Goal: Transaction & Acquisition: Purchase product/service

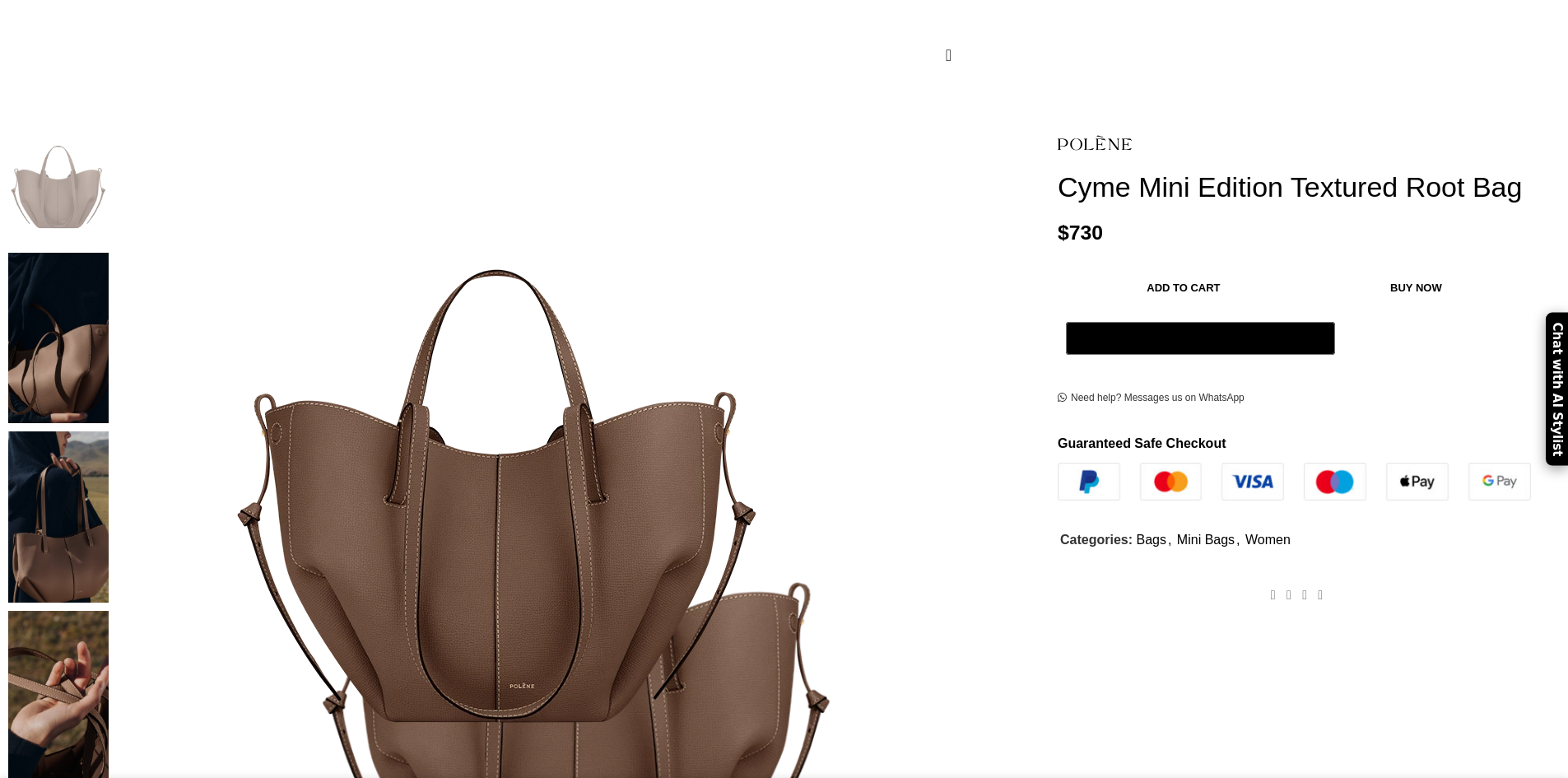
scroll to position [247, 0]
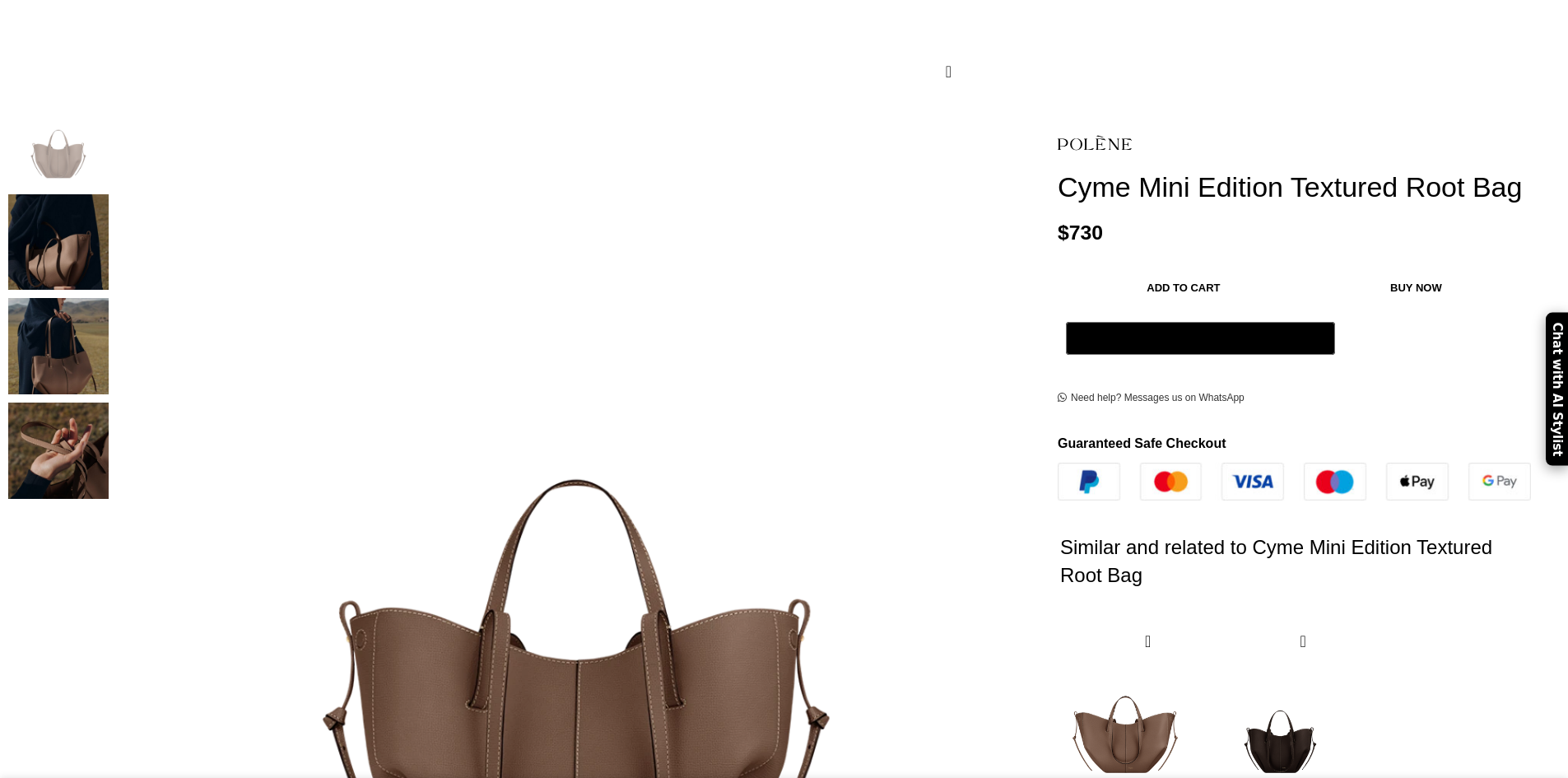
click at [108, 416] on img "4 / 4" at bounding box center [59, 451] width 100 height 96
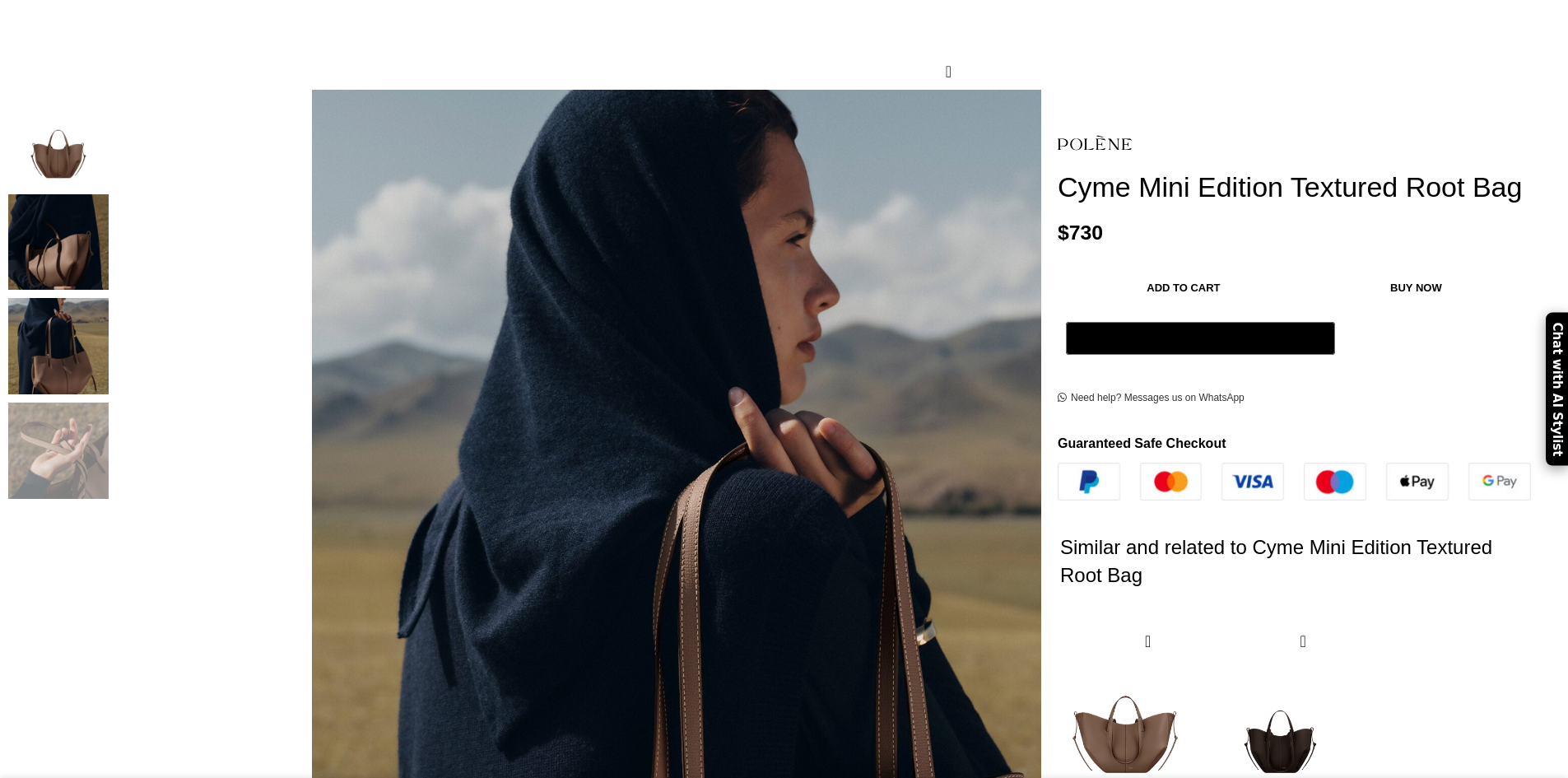
click at [108, 346] on img "3 / 4" at bounding box center [59, 346] width 100 height 96
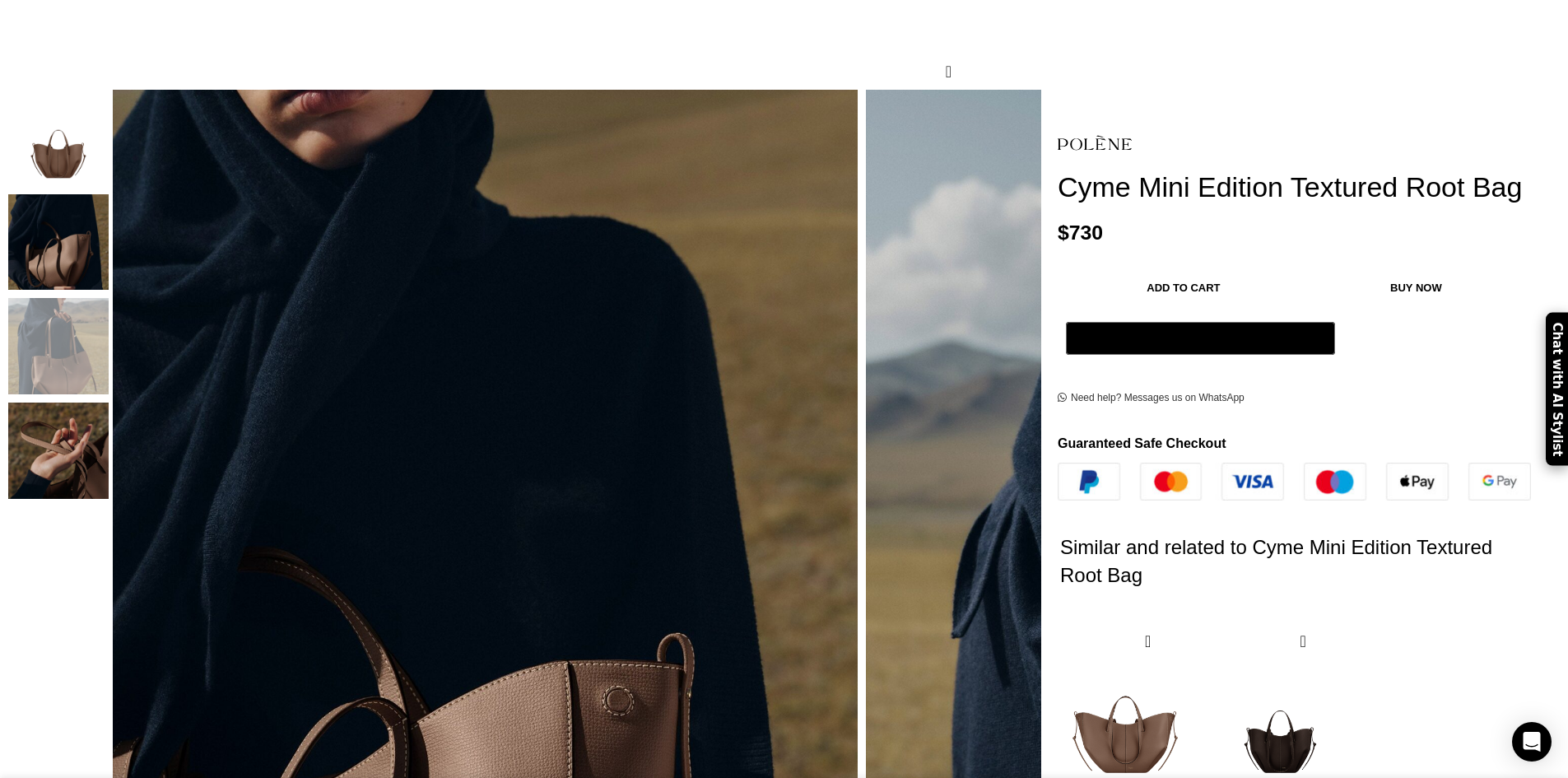
click at [108, 240] on img "2 / 4" at bounding box center [59, 242] width 100 height 96
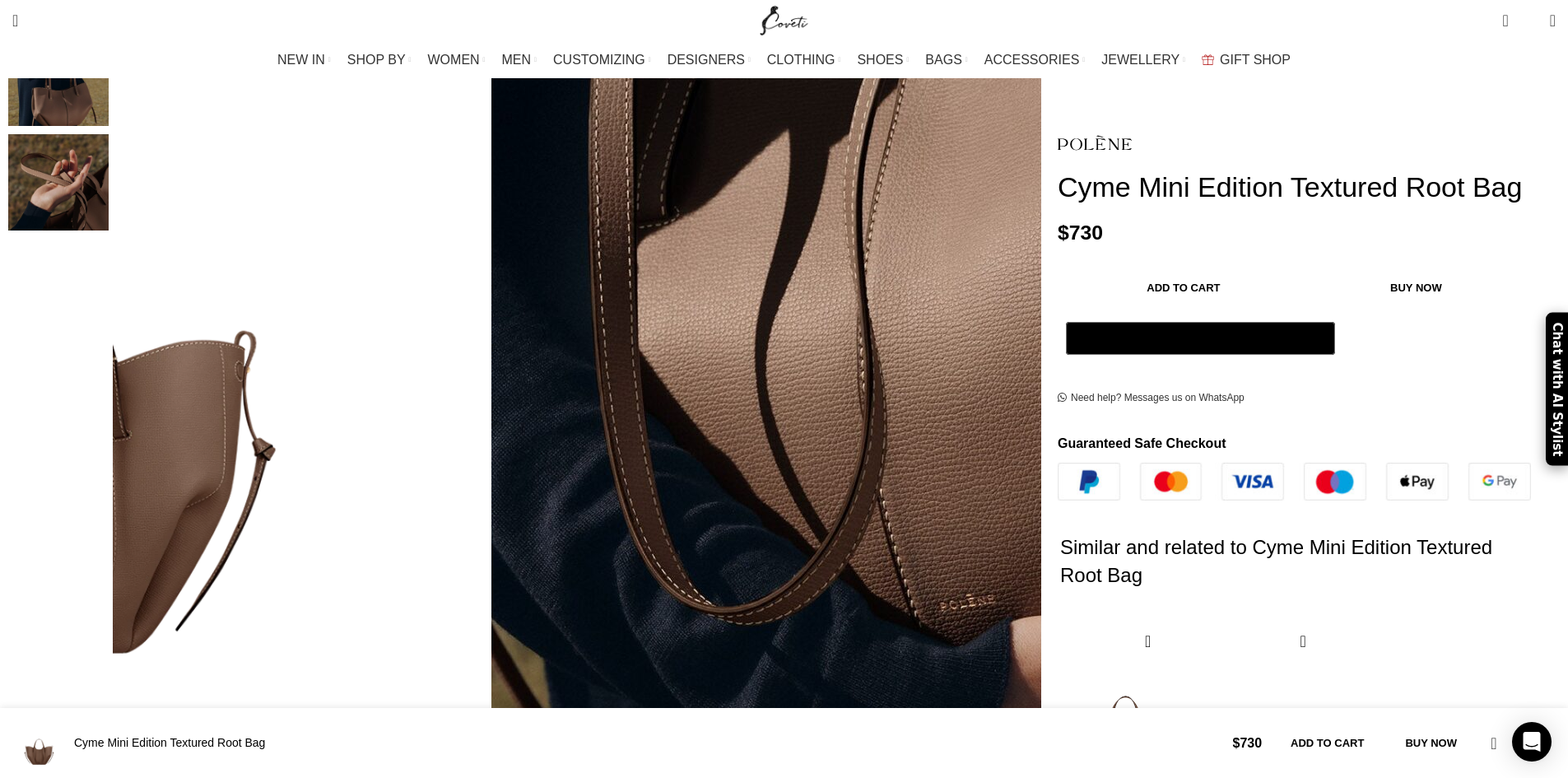
scroll to position [576, 0]
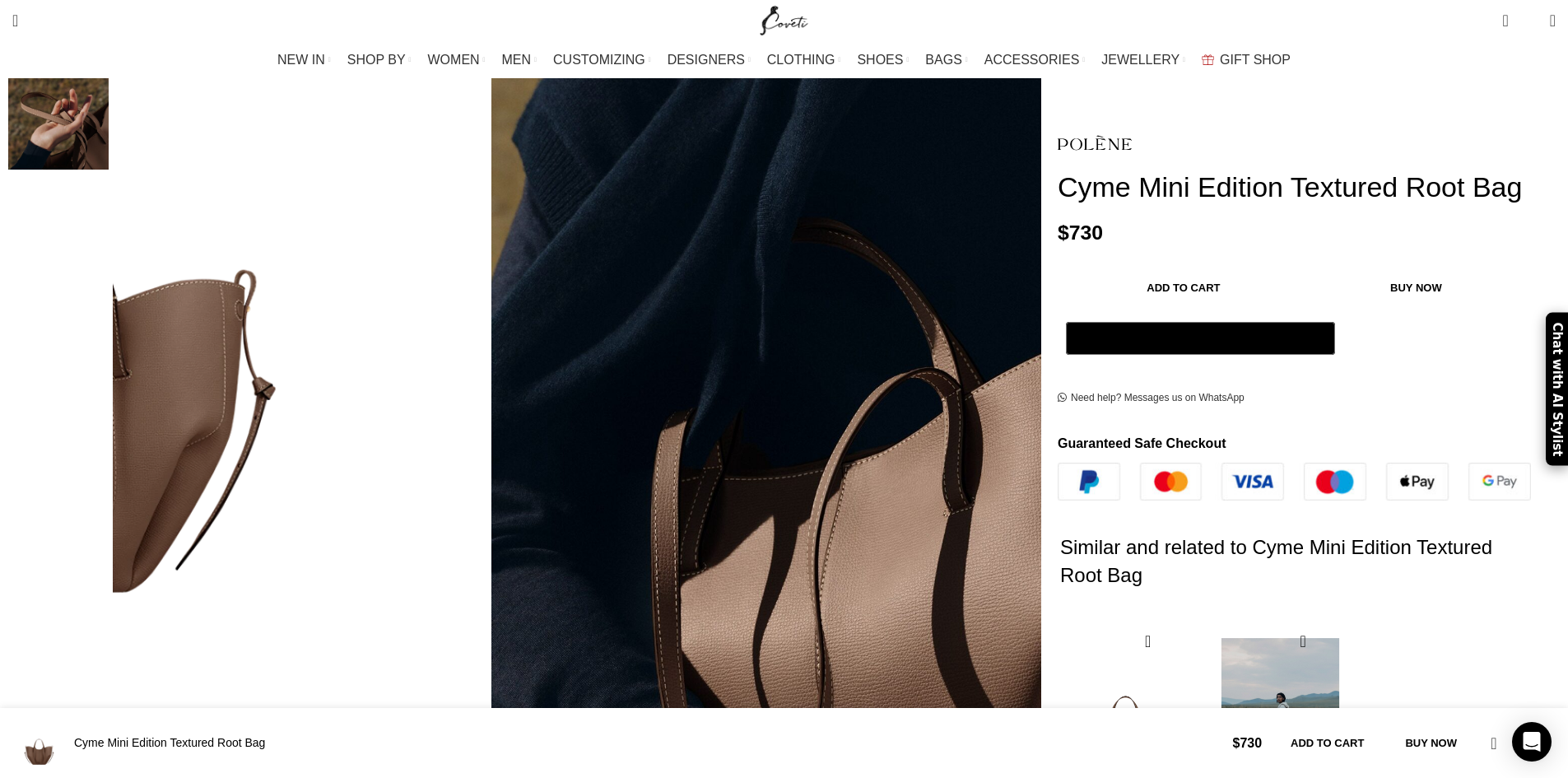
click at [1214, 619] on img "2 / 2" at bounding box center [1280, 720] width 134 height 204
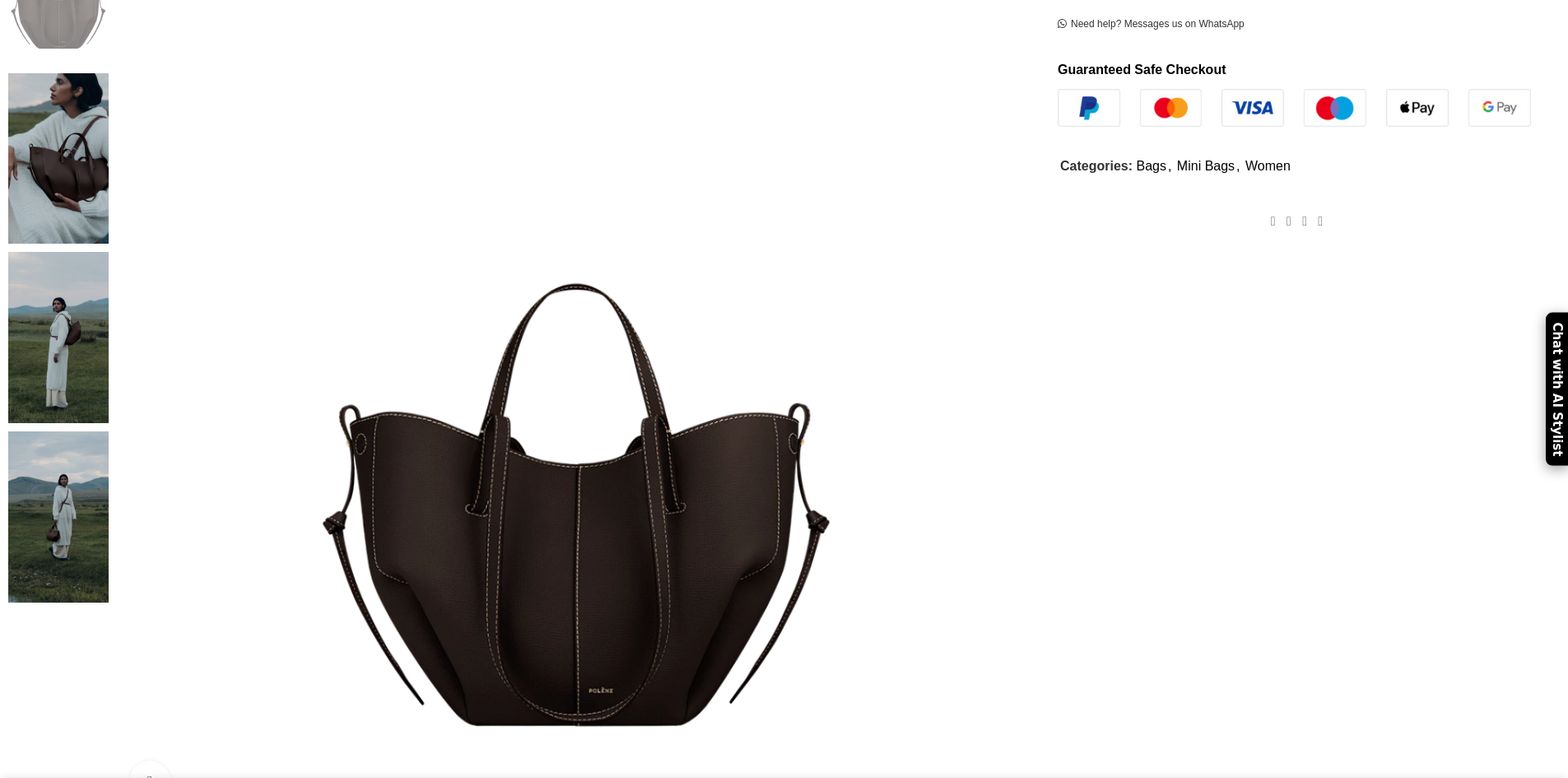
scroll to position [412, 0]
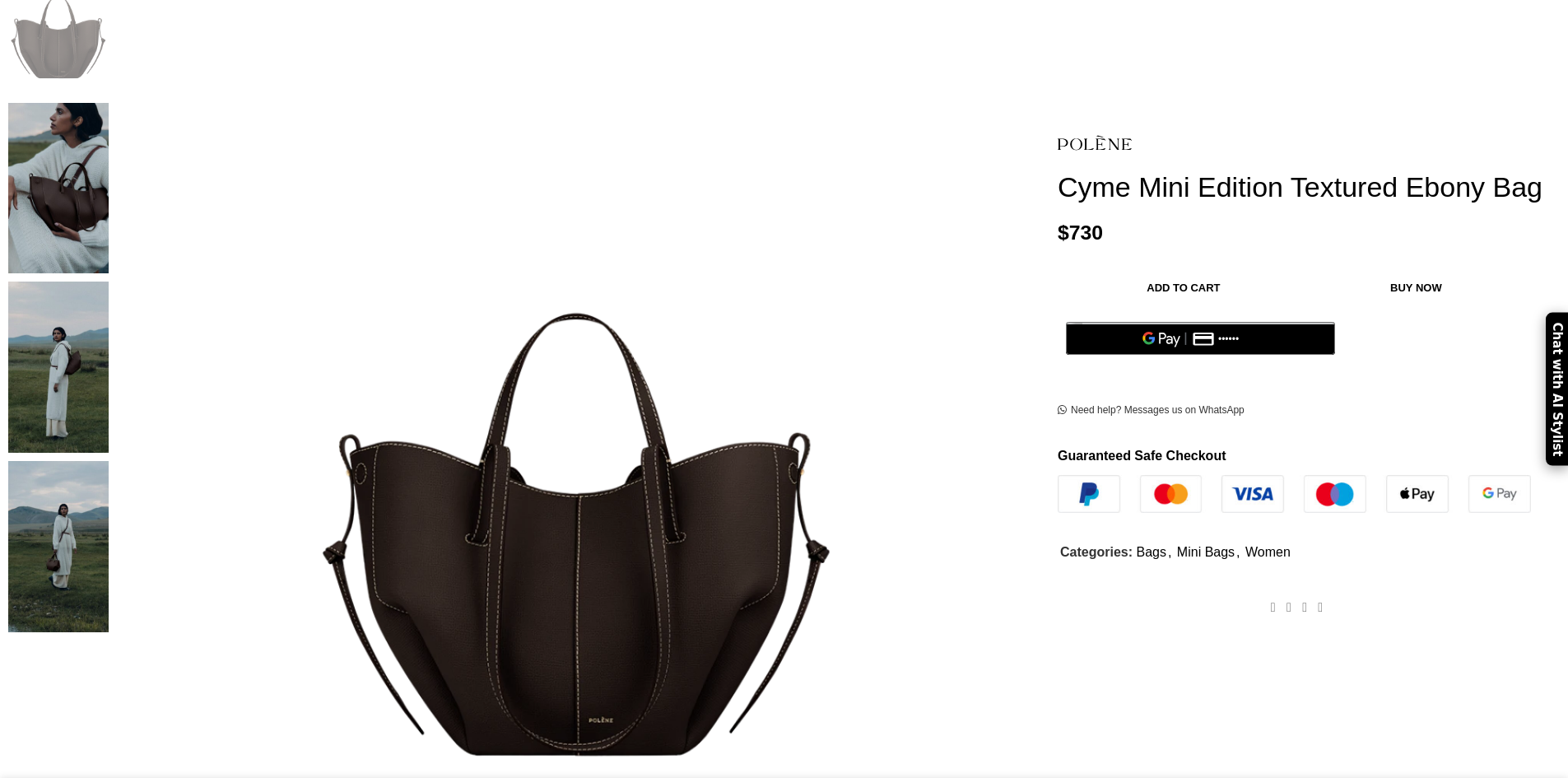
click at [786, 319] on figure at bounding box center [577, 384] width 920 height 920
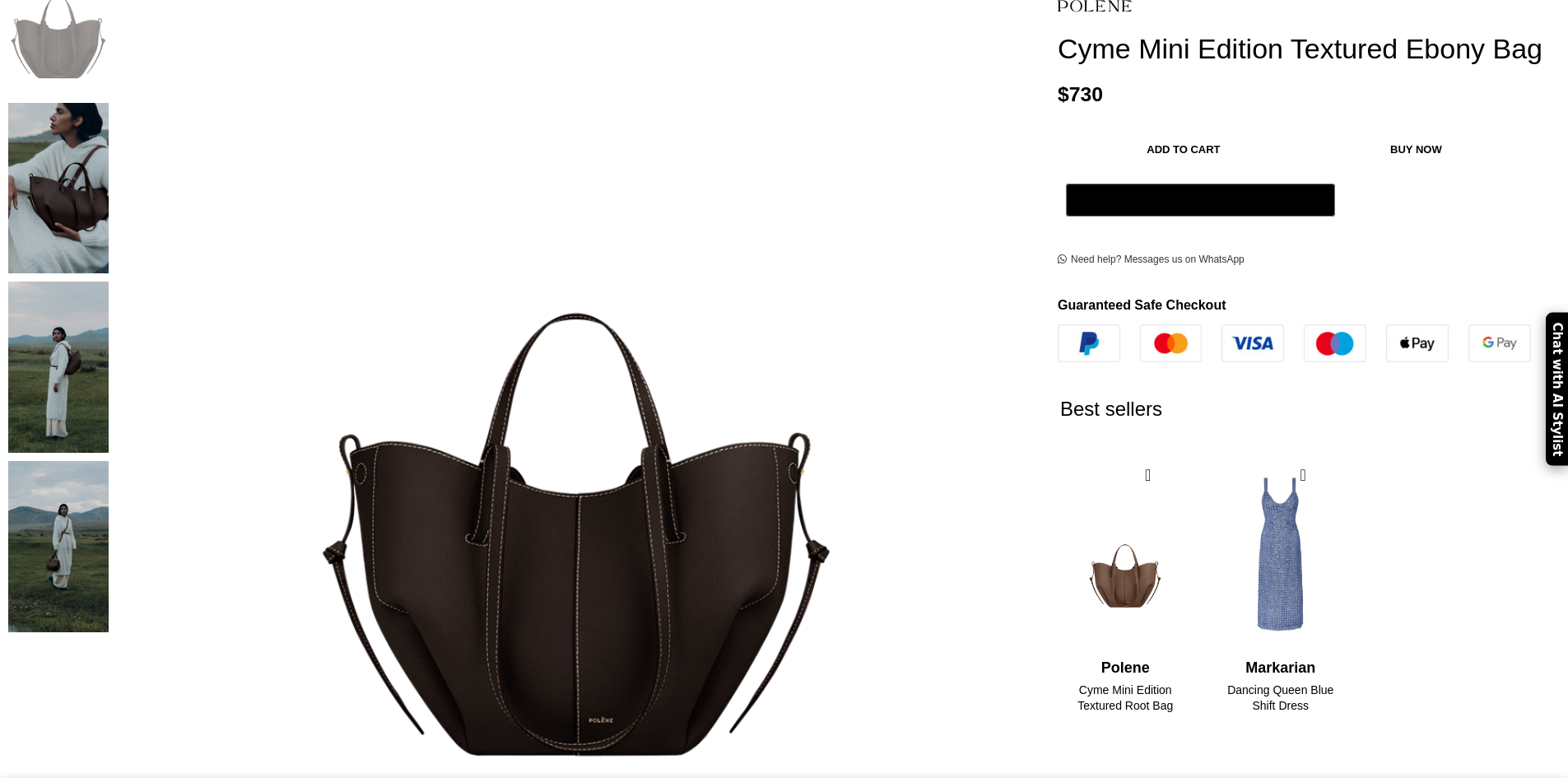
click at [725, 289] on img at bounding box center [362, 113] width 823 height 942
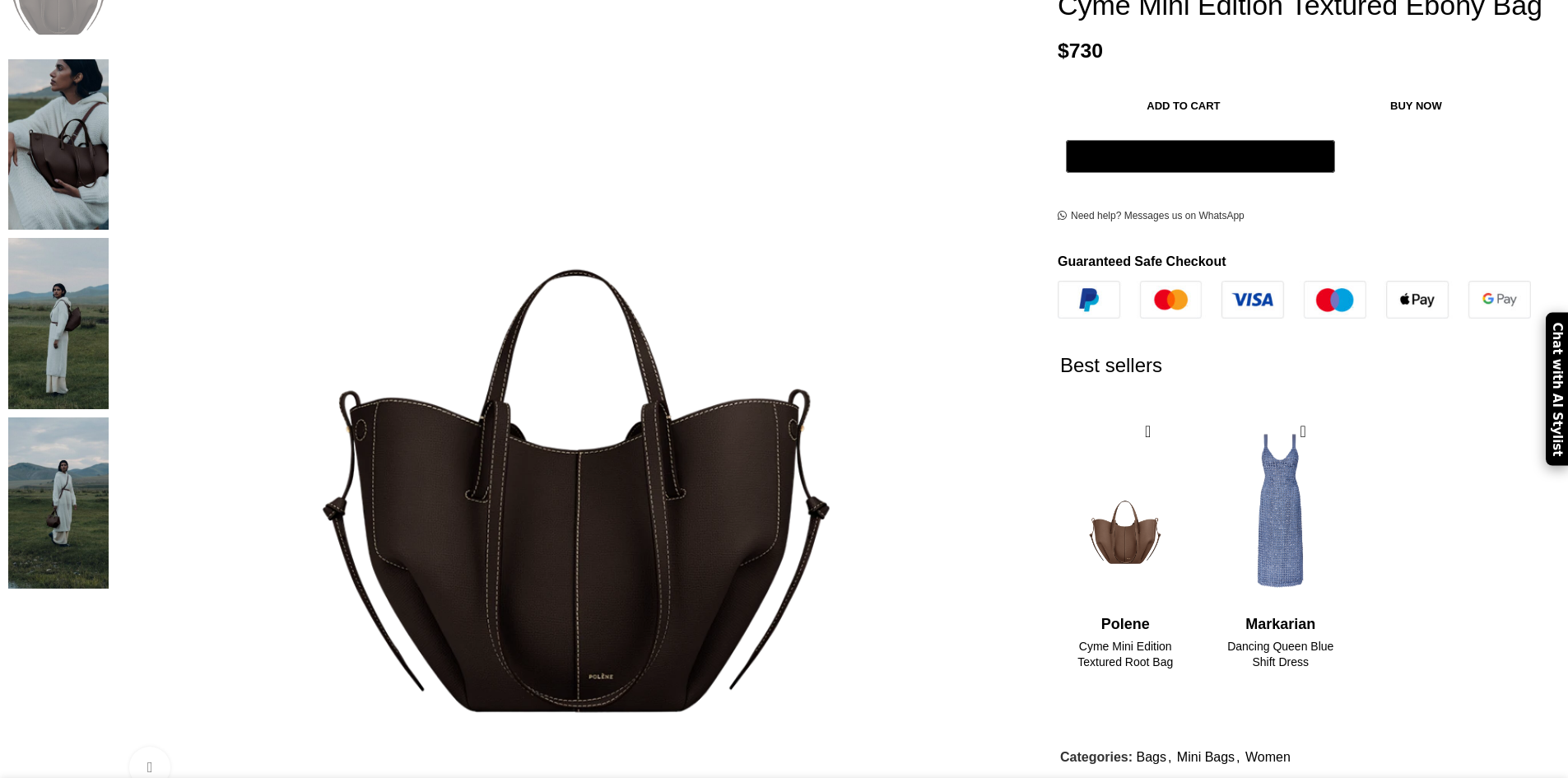
scroll to position [741, 0]
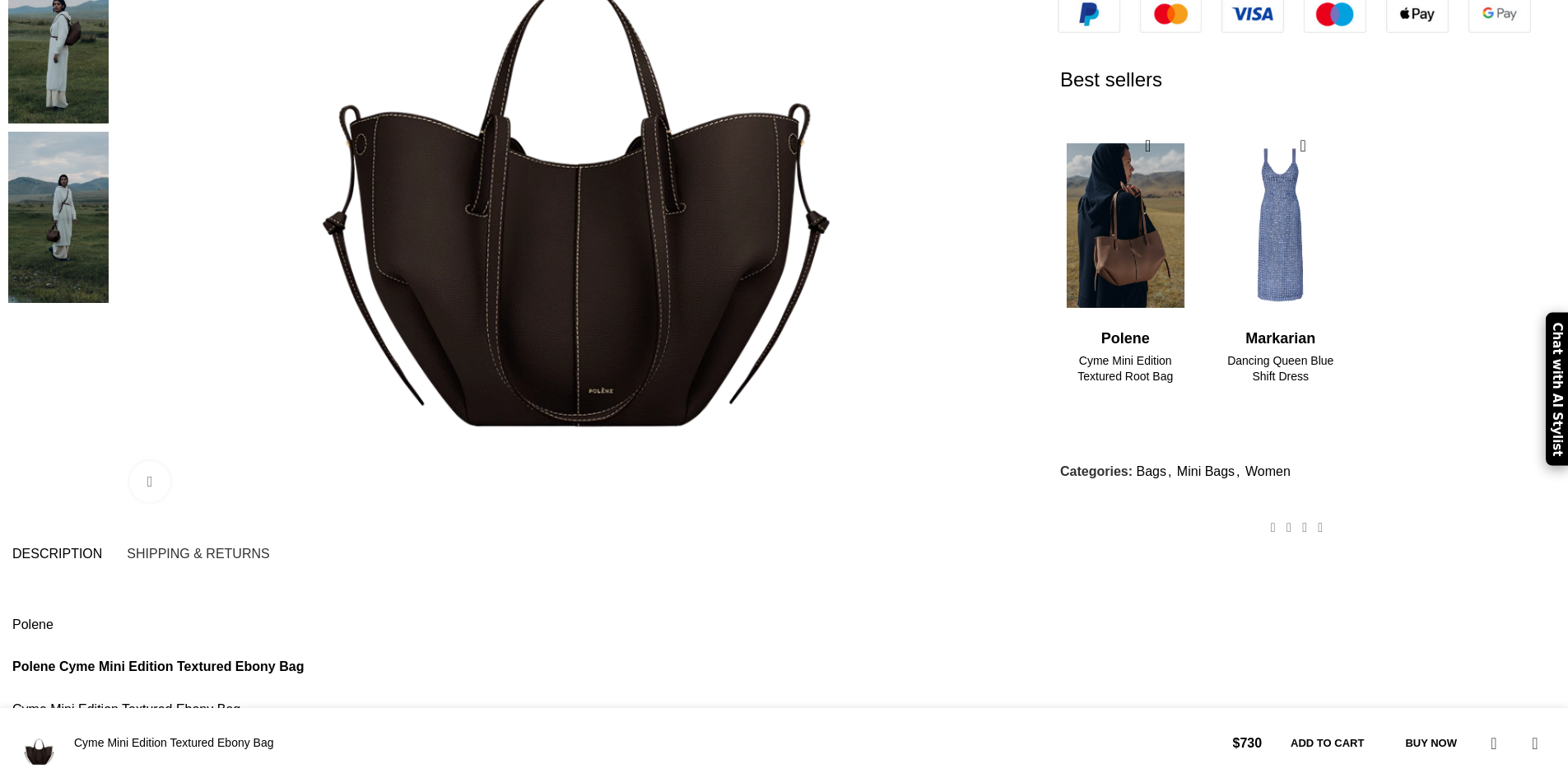
click at [1059, 124] on img "1 / 2" at bounding box center [1125, 225] width 134 height 204
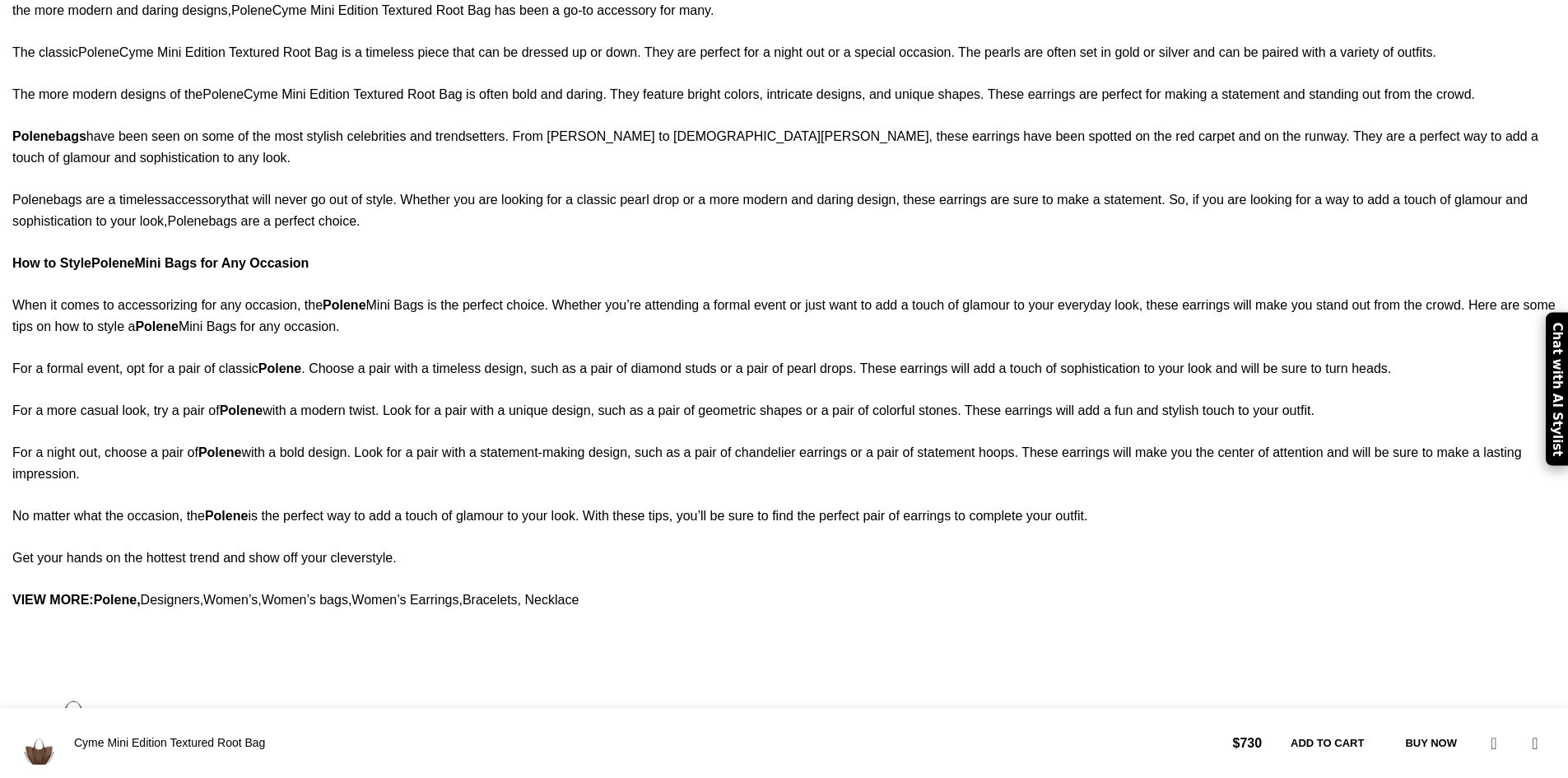
scroll to position [1738, 0]
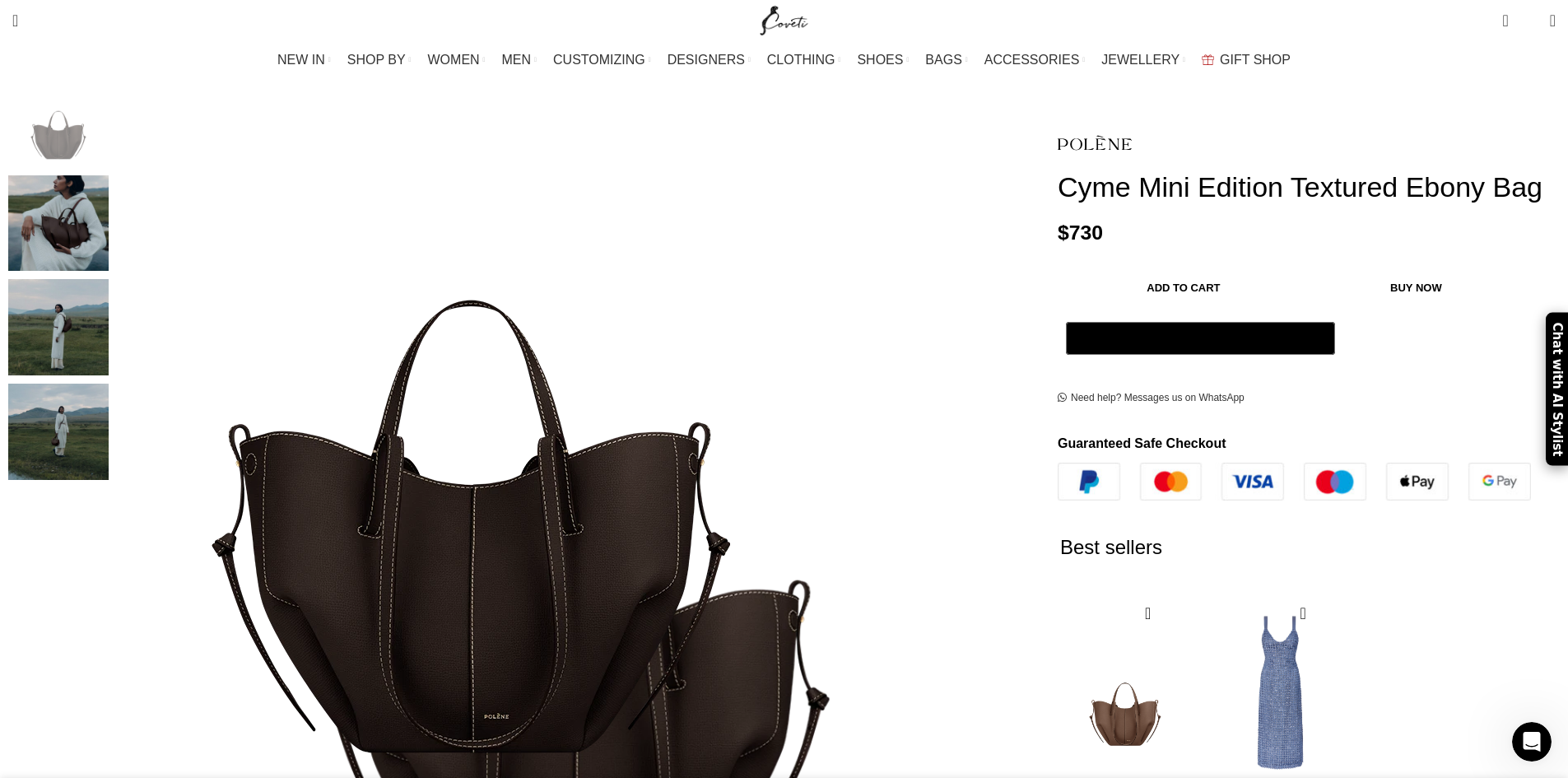
scroll to position [329, 0]
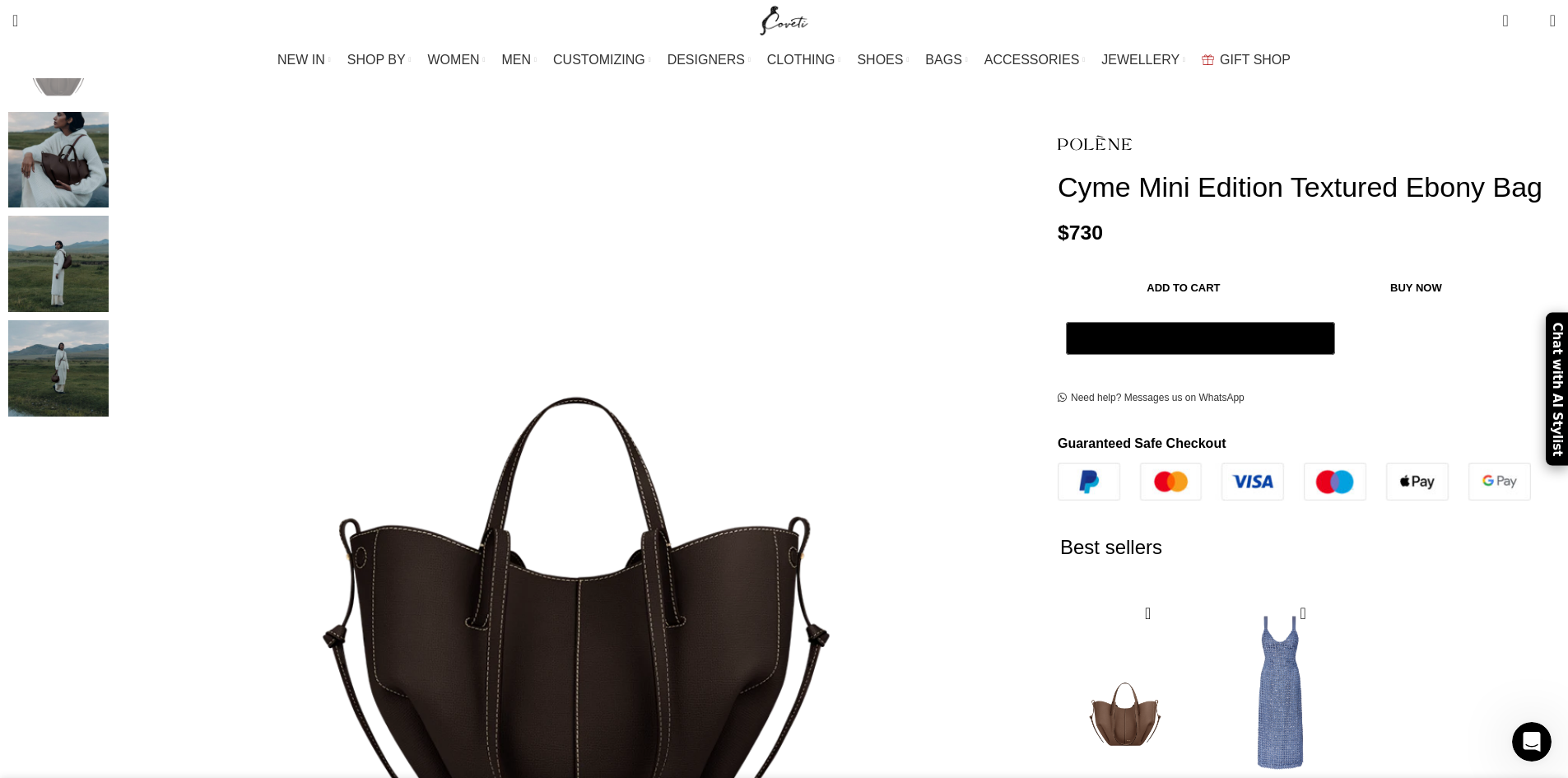
click at [108, 127] on img "2 / 4" at bounding box center [59, 159] width 100 height 96
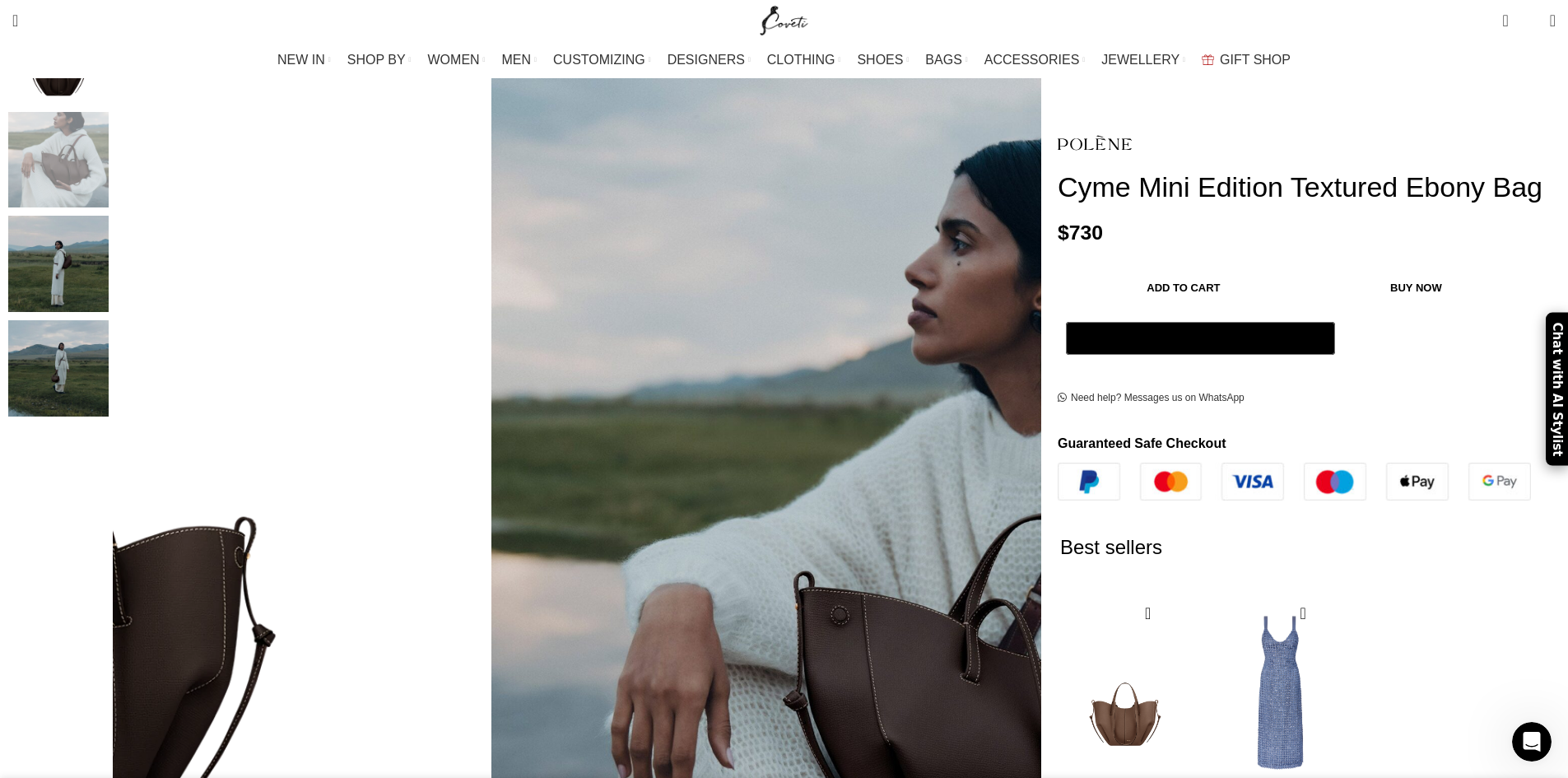
click at [108, 223] on img "3 / 4" at bounding box center [59, 263] width 100 height 96
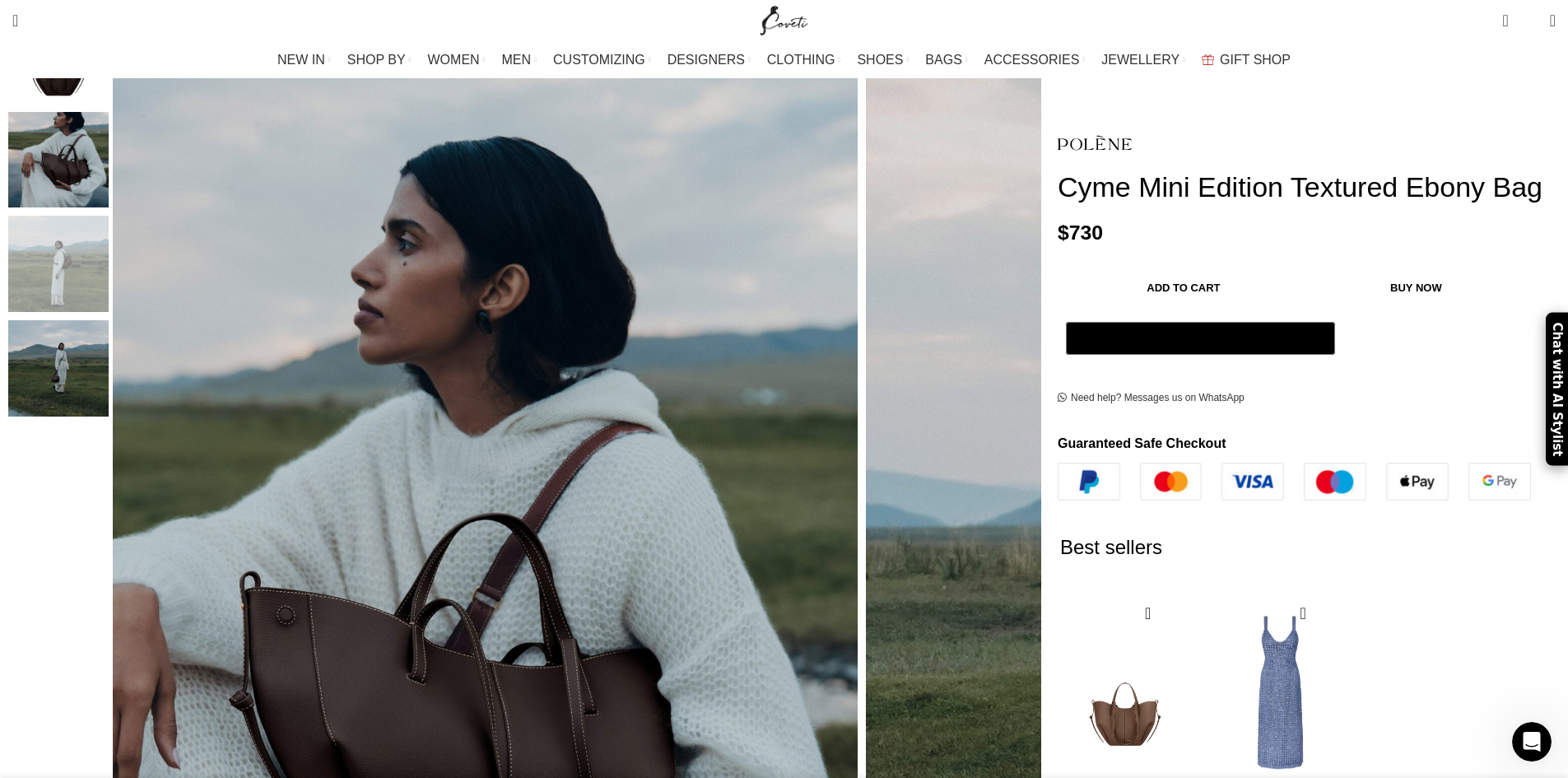
click at [108, 324] on img "4 / 4" at bounding box center [59, 368] width 100 height 96
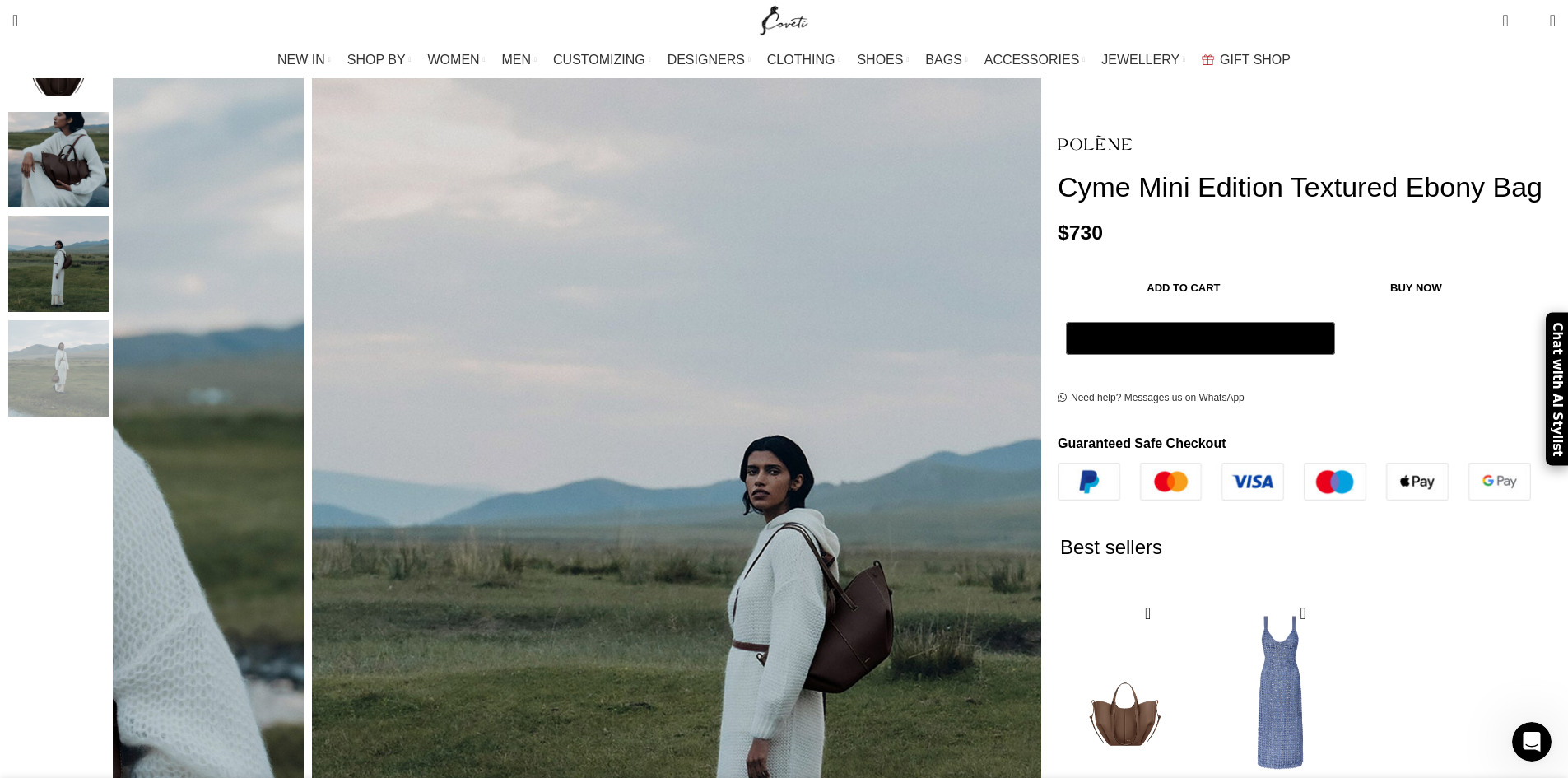
scroll to position [0, 347]
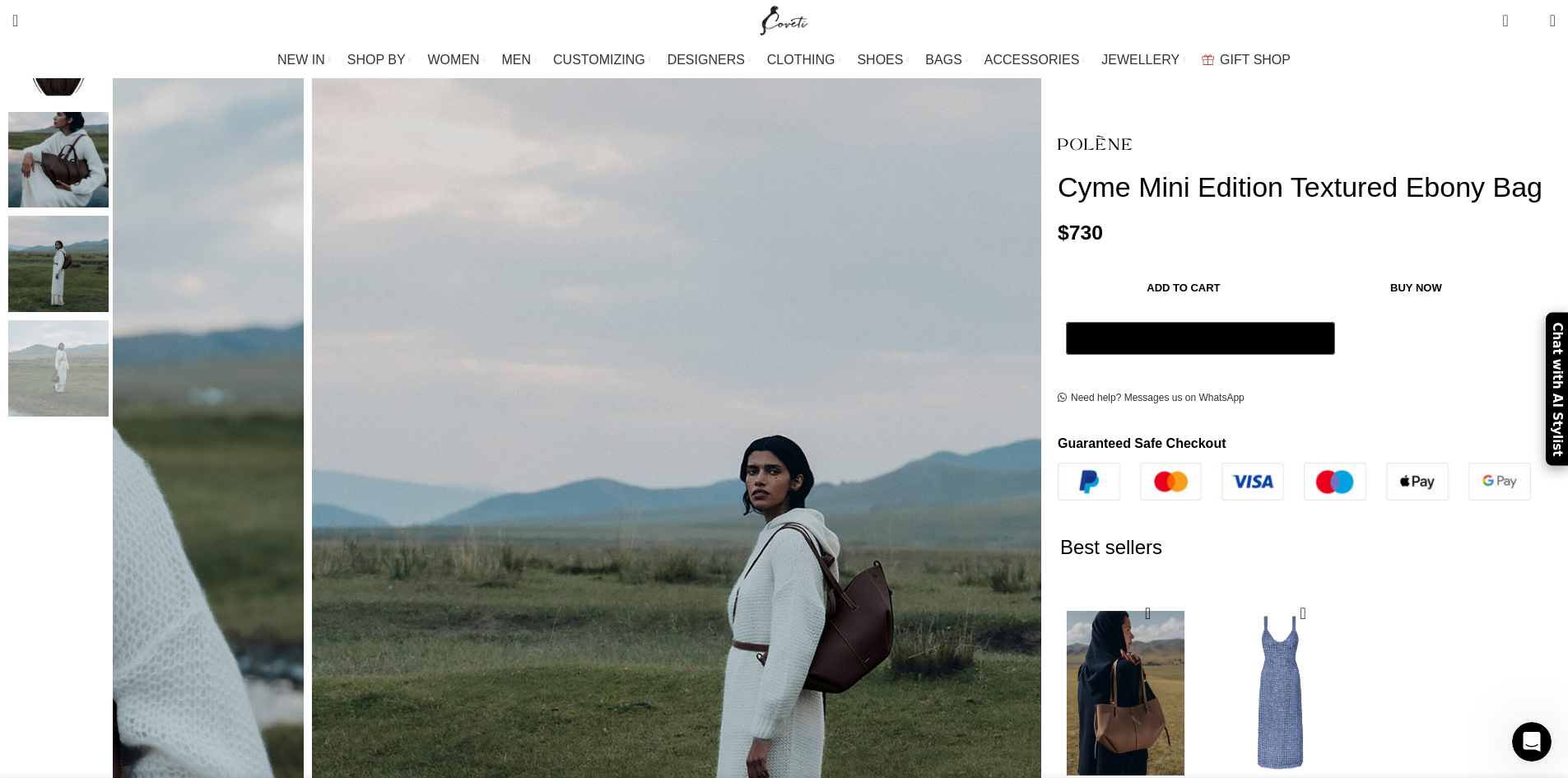
click at [1059, 591] on img "1 / 2" at bounding box center [1125, 692] width 134 height 204
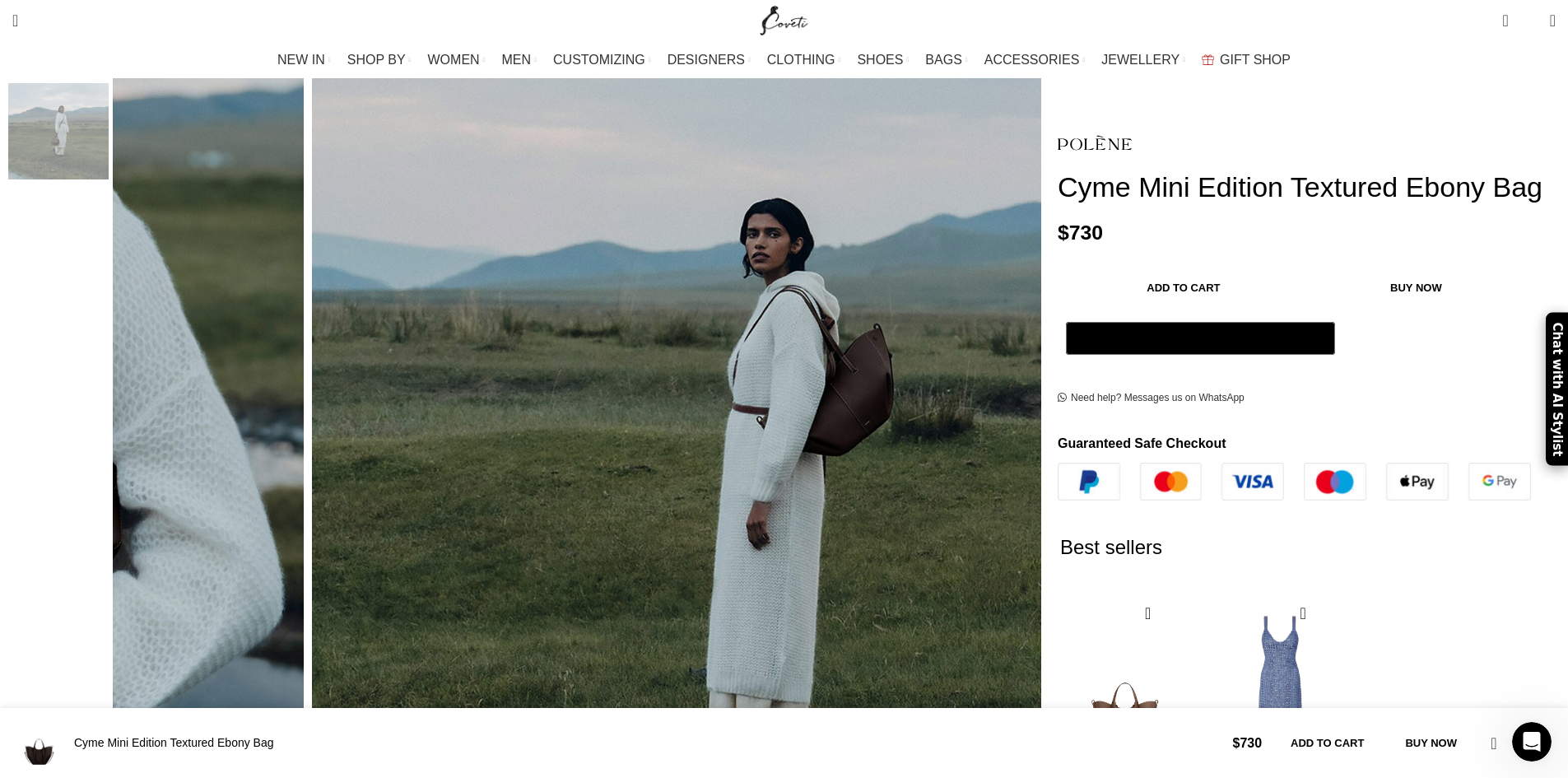
scroll to position [905, 0]
